Goal: Navigation & Orientation: Find specific page/section

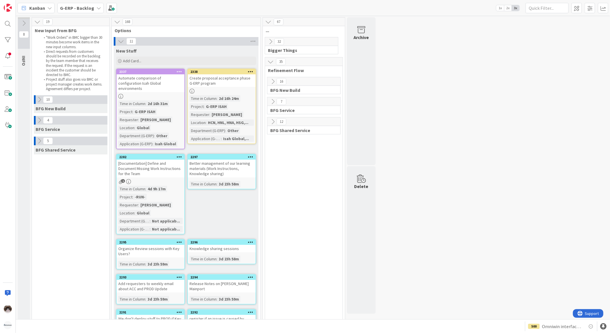
click at [85, 5] on b "G-ERP - Backlog" at bounding box center [77, 8] width 34 height 6
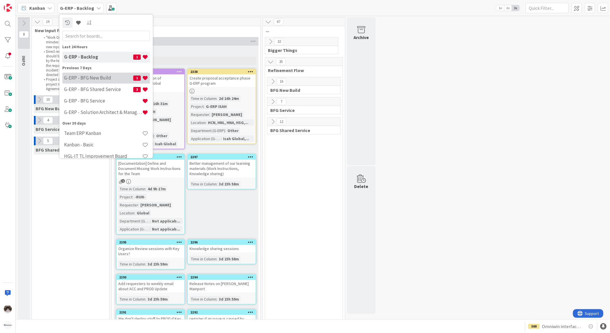
click at [104, 80] on h4 "G-ERP - BFG New Build" at bounding box center [98, 78] width 69 height 6
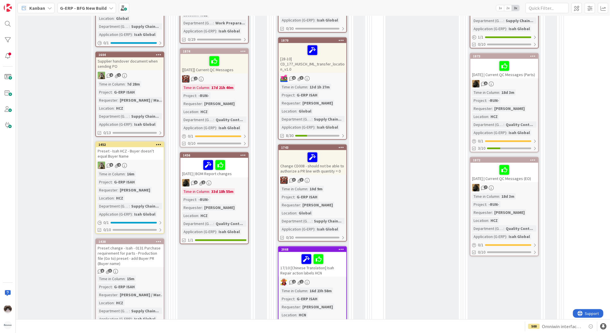
scroll to position [415, 0]
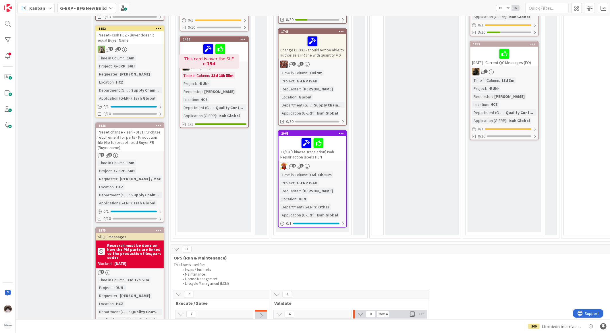
click at [233, 61] on div "1456 2025-10-10 | BOM Report changes 9 2 Time in Column : 33d 18h 55m Project :…" at bounding box center [214, 82] width 69 height 92
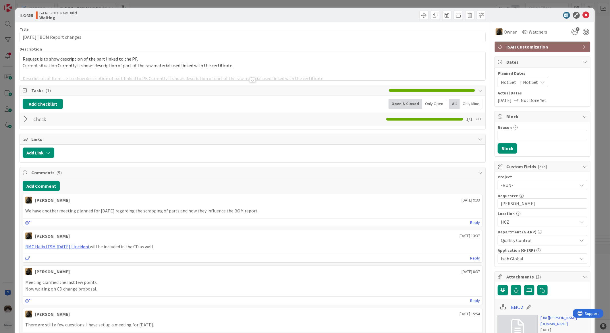
click at [251, 77] on div at bounding box center [253, 73] width 466 height 15
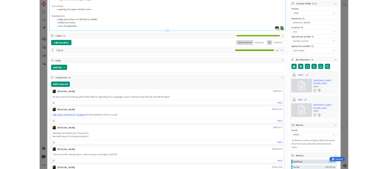
scroll to position [151, 0]
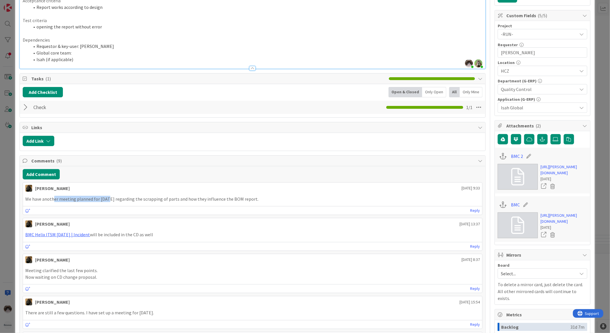
drag, startPoint x: 53, startPoint y: 200, endPoint x: 128, endPoint y: 197, distance: 75.9
click at [127, 197] on p "We have another meeting planned for [DATE] regarding the scrapping of parts and…" at bounding box center [252, 199] width 455 height 7
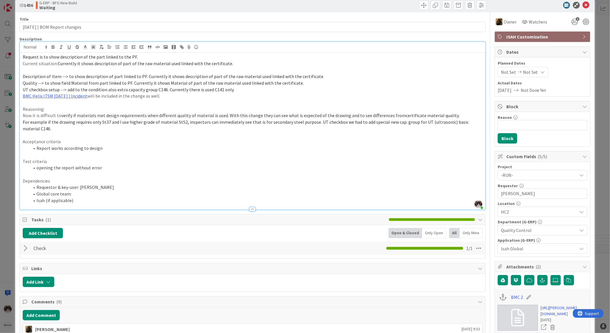
scroll to position [0, 0]
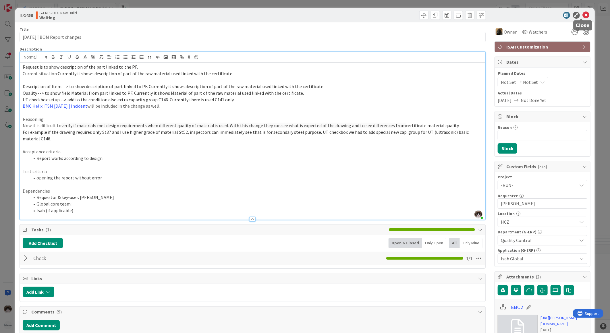
click at [583, 18] on body "Kanban G-ERP - BFG New Build 1x 2x 3x 4 INFO This column can be used for inform…" at bounding box center [305, 166] width 610 height 333
click at [583, 16] on icon at bounding box center [586, 15] width 7 height 7
click at [583, 15] on icon at bounding box center [586, 15] width 7 height 7
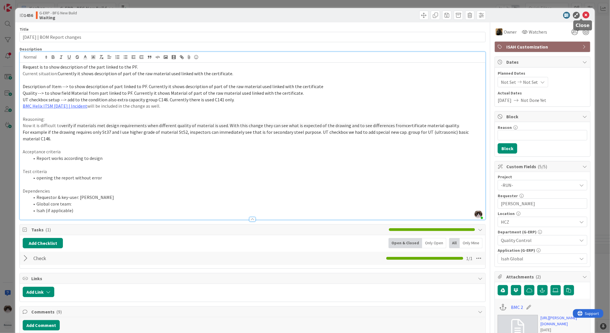
click at [583, 14] on icon at bounding box center [586, 15] width 7 height 7
click at [583, 17] on icon at bounding box center [586, 15] width 7 height 7
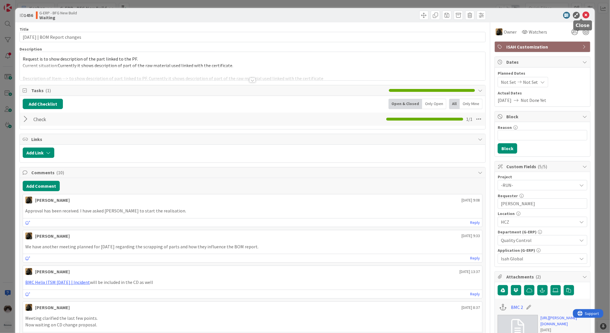
click at [583, 16] on icon at bounding box center [586, 15] width 7 height 7
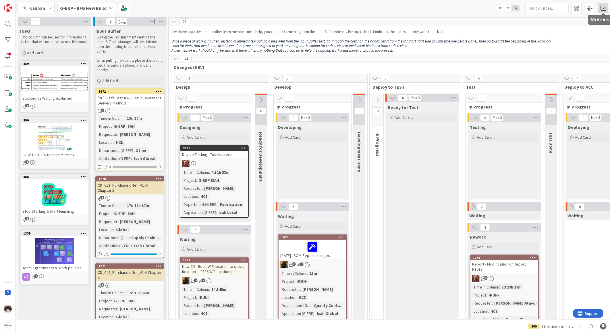
click at [604, 7] on span at bounding box center [603, 8] width 10 height 10
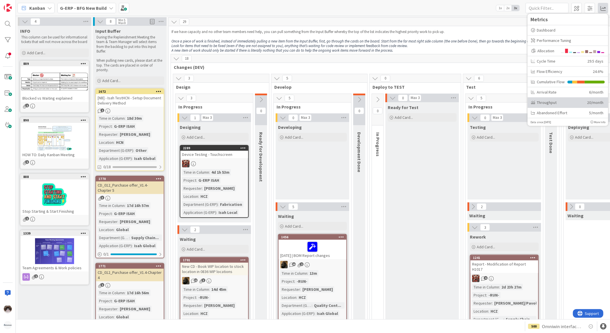
click at [557, 102] on div "Throughput" at bounding box center [557, 102] width 52 height 6
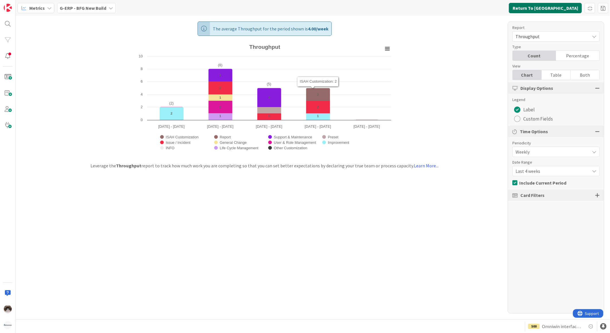
click at [553, 11] on button "Return To [GEOGRAPHIC_DATA]" at bounding box center [545, 8] width 73 height 10
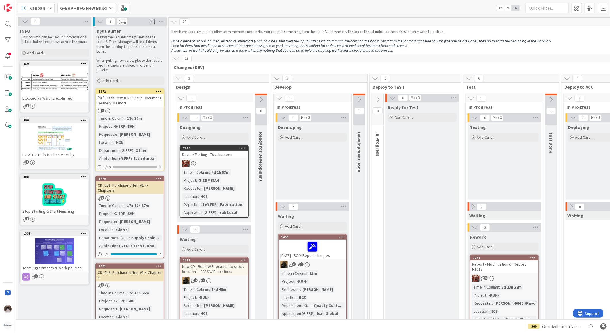
click at [231, 165] on div at bounding box center [214, 163] width 68 height 7
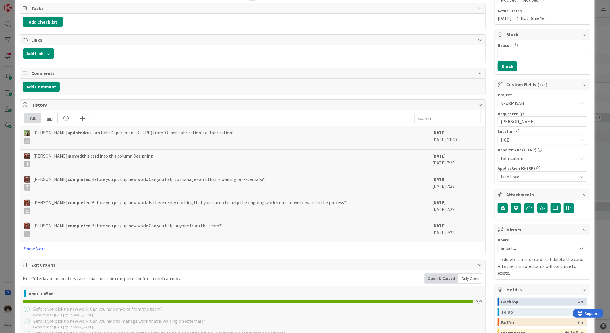
scroll to position [148, 0]
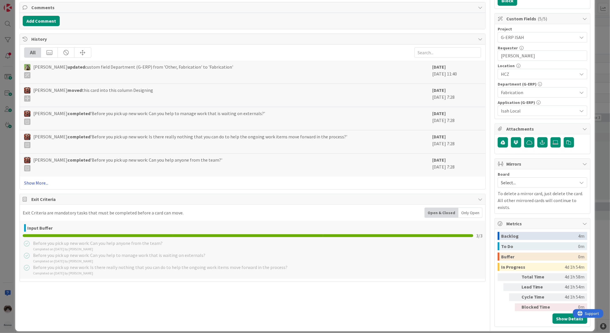
click at [42, 185] on link "Show More..." at bounding box center [252, 183] width 457 height 7
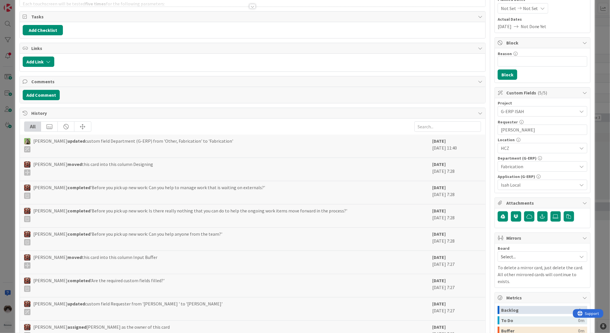
scroll to position [0, 0]
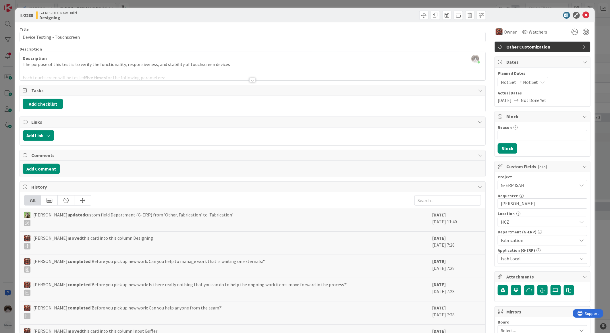
click at [517, 47] on span "Other Customization" at bounding box center [544, 46] width 74 height 7
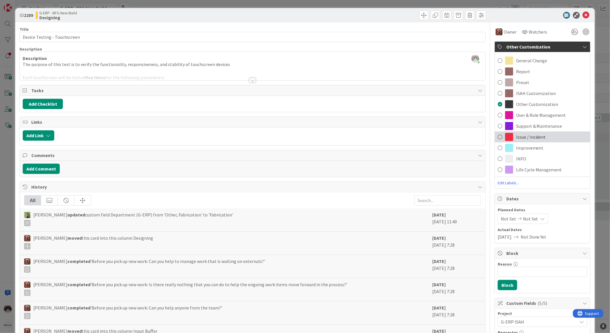
click at [549, 135] on div "Issue / Incident" at bounding box center [542, 137] width 95 height 11
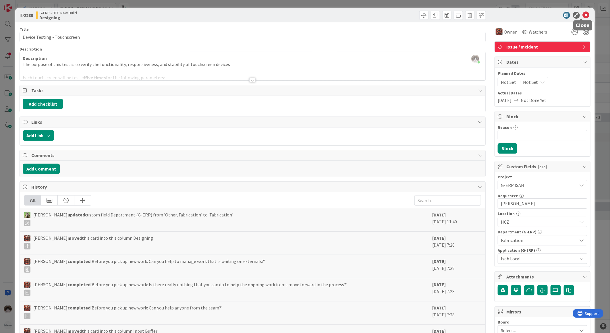
click at [583, 16] on icon at bounding box center [586, 15] width 7 height 7
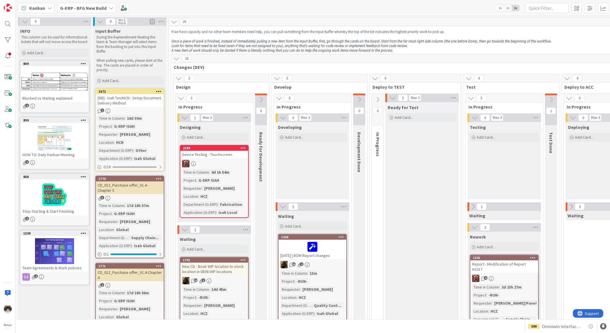
click at [48, 10] on icon at bounding box center [49, 8] width 5 height 5
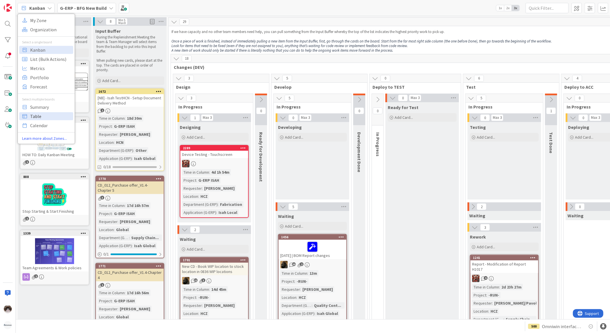
click at [44, 112] on span "Table" at bounding box center [50, 116] width 41 height 9
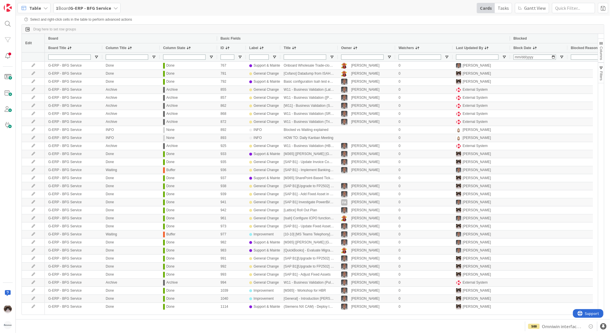
click at [112, 7] on div "1 Board G-ERP - BFG Service" at bounding box center [86, 8] width 67 height 10
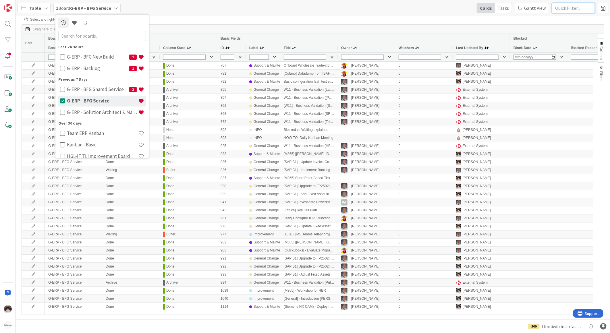
click at [580, 10] on input "text" at bounding box center [573, 8] width 43 height 10
